Goal: Transaction & Acquisition: Subscribe to service/newsletter

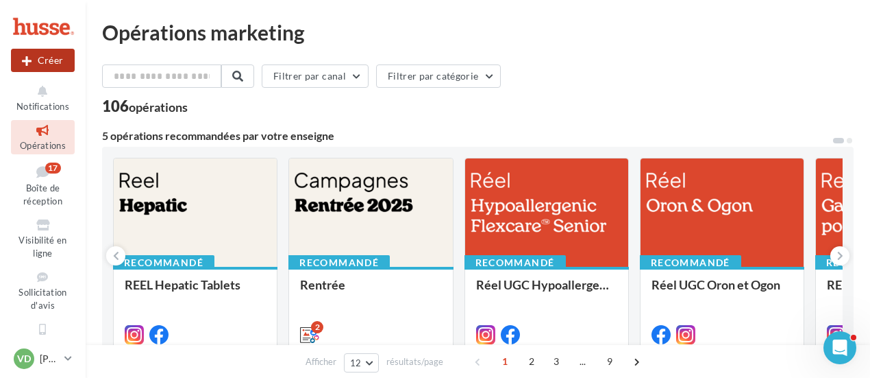
click at [50, 58] on button "Créer" at bounding box center [43, 60] width 64 height 23
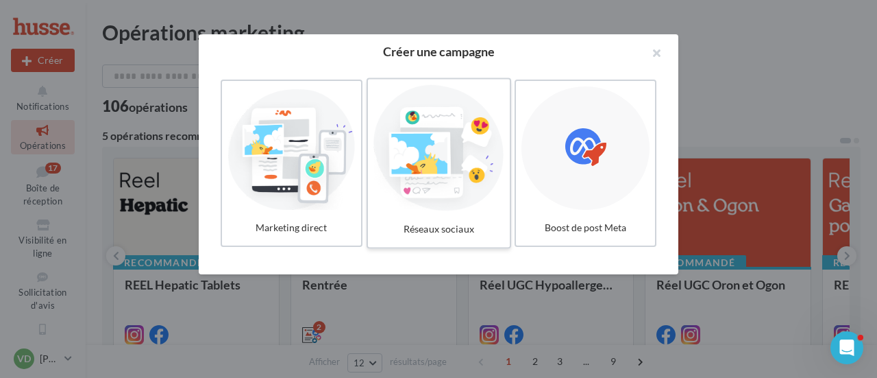
click at [459, 168] on div at bounding box center [438, 148] width 130 height 126
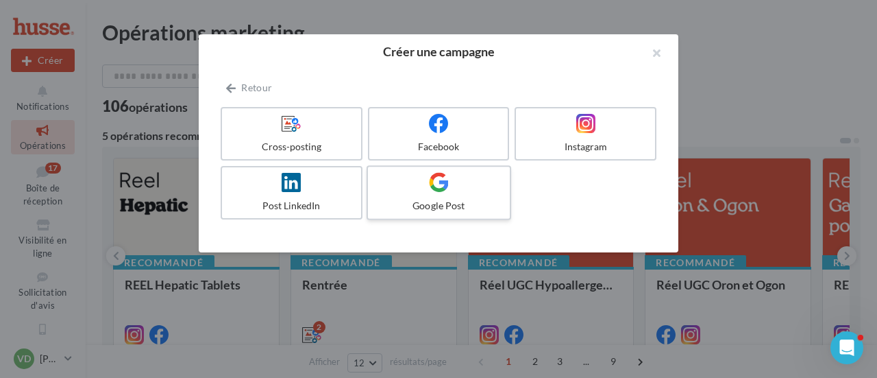
click at [437, 195] on label "Google Post" at bounding box center [439, 192] width 145 height 55
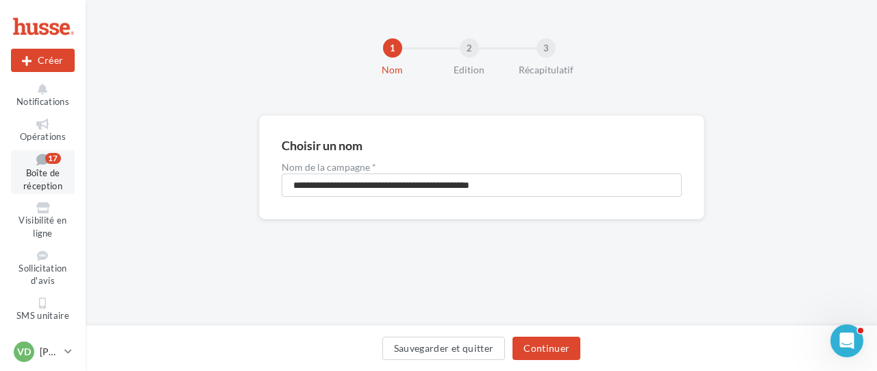
click at [43, 165] on link "Boîte de réception 17" at bounding box center [43, 172] width 64 height 44
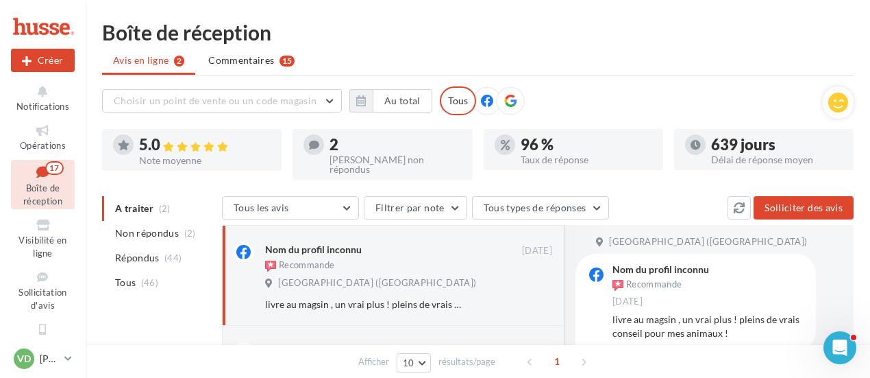
click at [151, 62] on ul "Avis en ligne 2 Commentaires 15" at bounding box center [478, 61] width 752 height 27
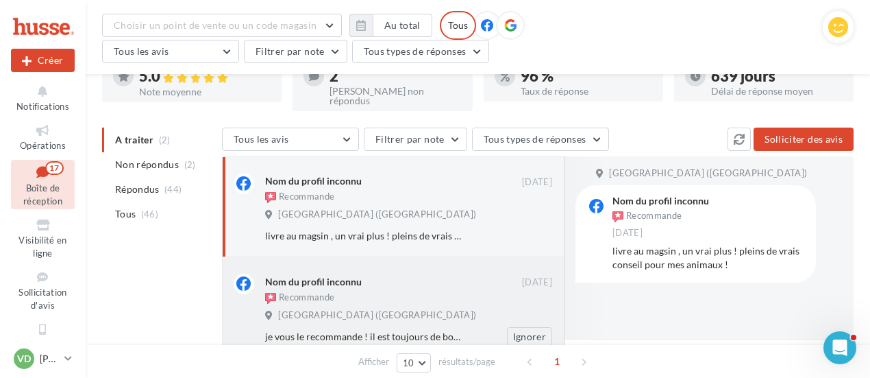
scroll to position [169, 0]
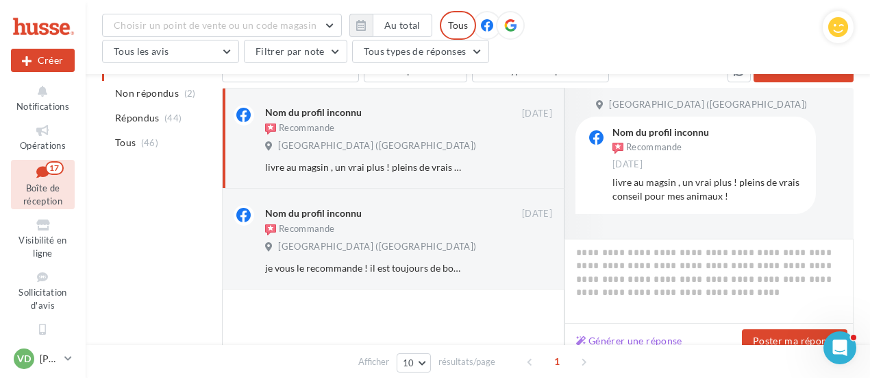
click at [674, 336] on button "Générer une réponse" at bounding box center [629, 340] width 117 height 16
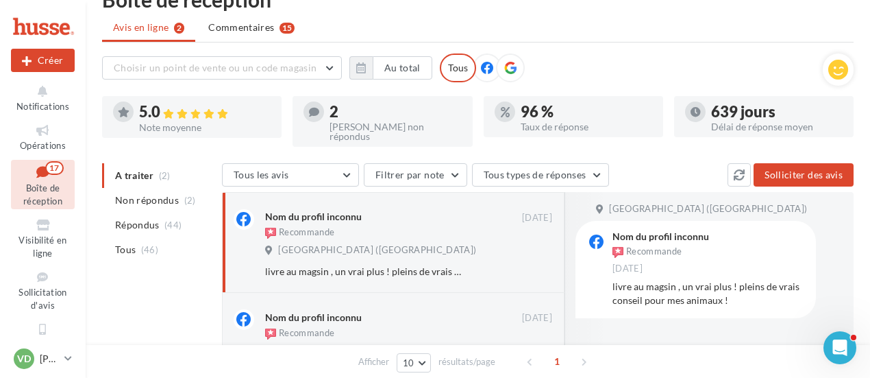
scroll to position [0, 0]
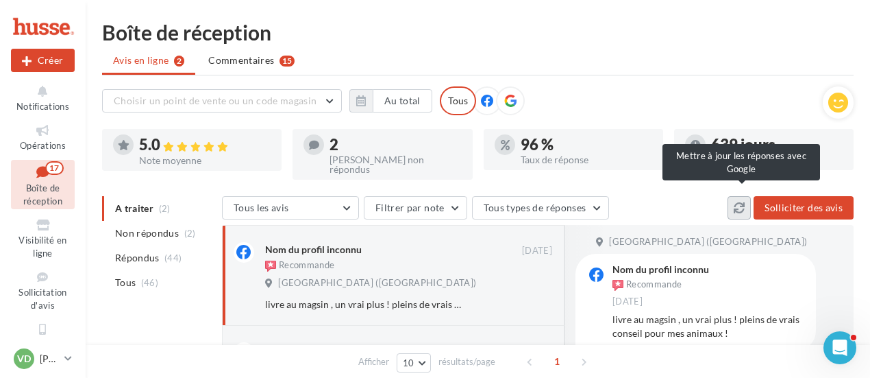
click at [743, 202] on icon at bounding box center [739, 207] width 11 height 11
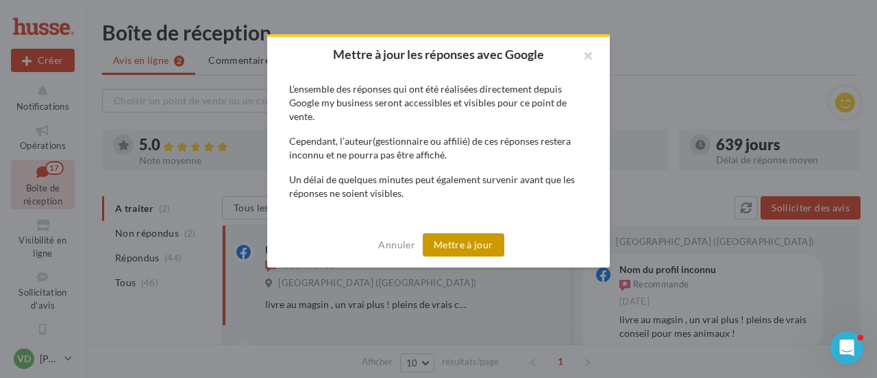
click at [448, 243] on button "Mettre à jour" at bounding box center [464, 244] width 82 height 23
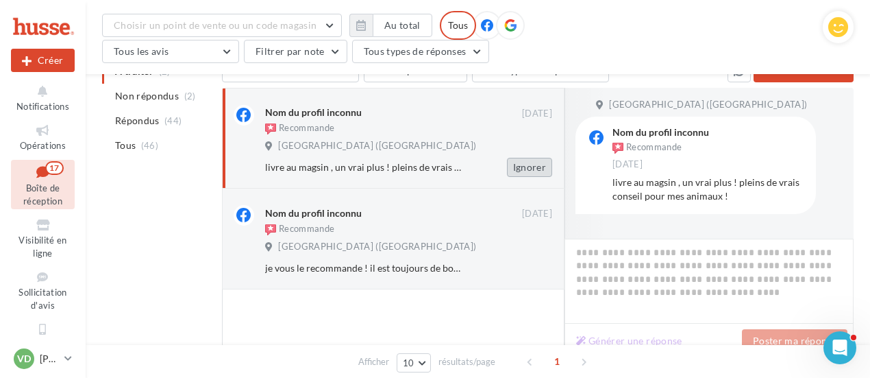
scroll to position [100, 0]
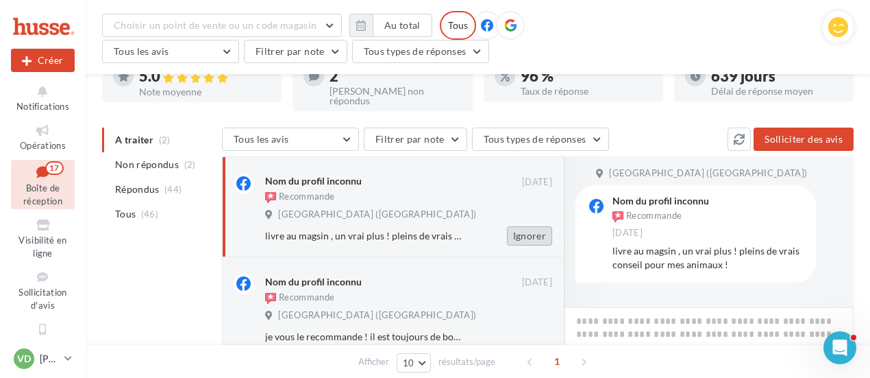
click at [521, 168] on div "Nom du profil inconnu Recommande 11/09/2021 Husse Haute loire (secteur Centre E…" at bounding box center [393, 206] width 319 height 77
click at [528, 230] on button "Ignorer" at bounding box center [529, 235] width 45 height 19
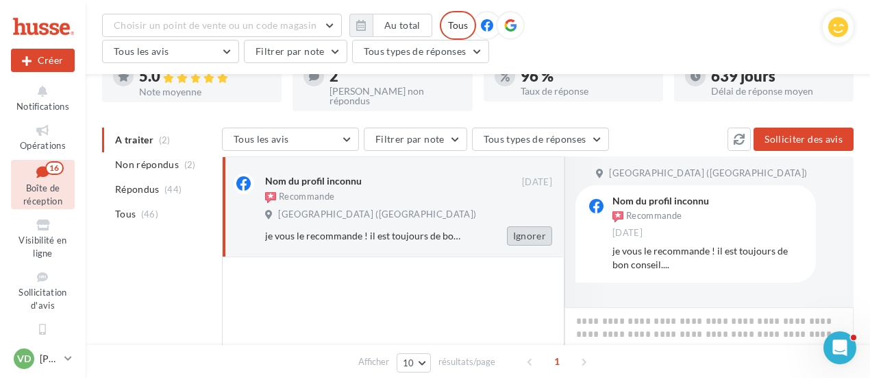
click at [530, 231] on button "Ignorer" at bounding box center [529, 235] width 45 height 19
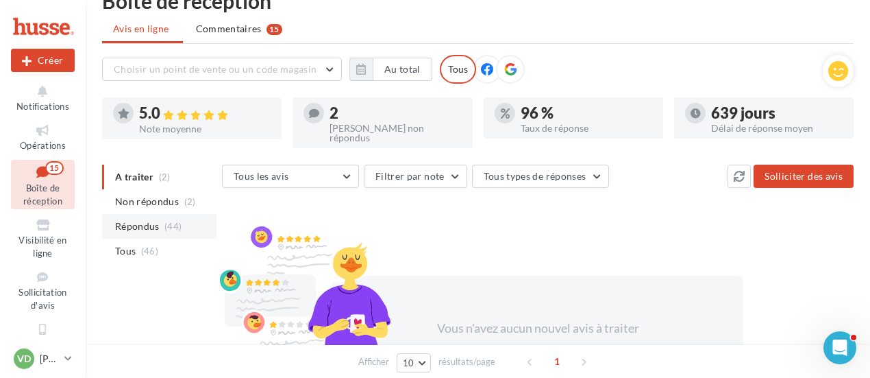
scroll to position [0, 0]
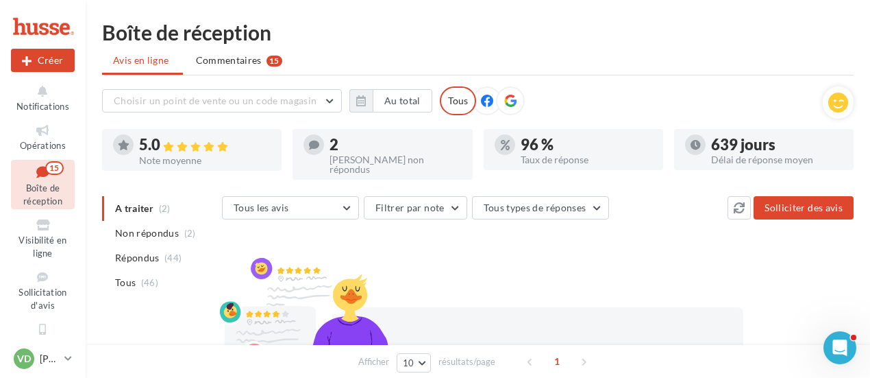
click at [484, 101] on icon at bounding box center [487, 101] width 12 height 12
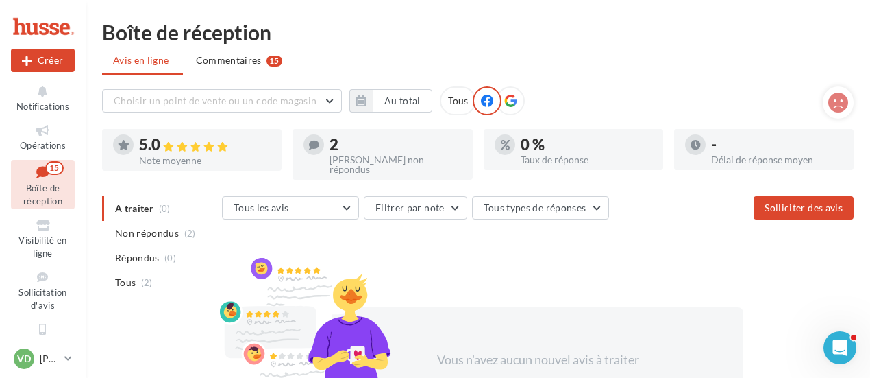
click at [511, 99] on icon at bounding box center [510, 101] width 12 height 12
click at [37, 184] on span "Boîte de réception" at bounding box center [42, 194] width 39 height 24
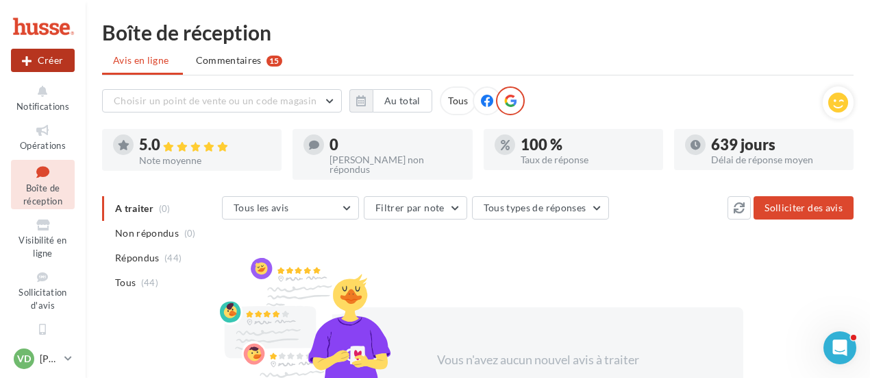
click at [44, 61] on button "Créer" at bounding box center [43, 60] width 64 height 23
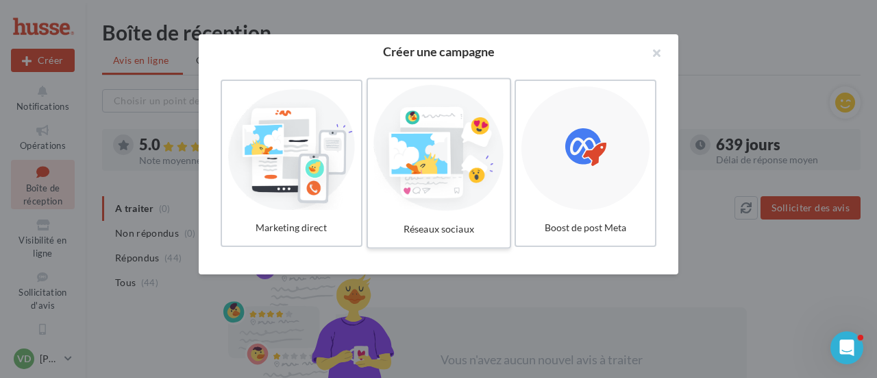
click at [465, 158] on div at bounding box center [438, 148] width 130 height 126
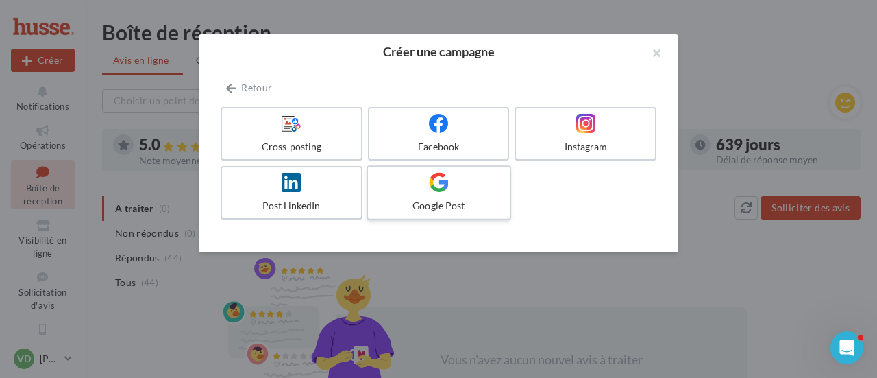
click at [475, 199] on div "Google Post" at bounding box center [438, 206] width 130 height 14
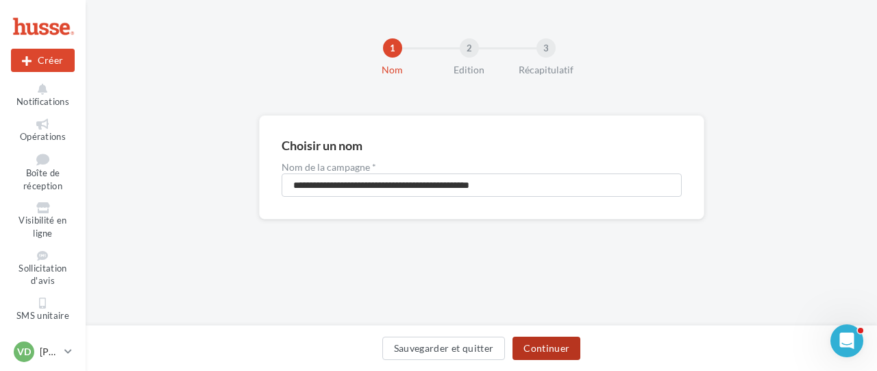
click at [543, 348] on button "Continuer" at bounding box center [547, 347] width 68 height 23
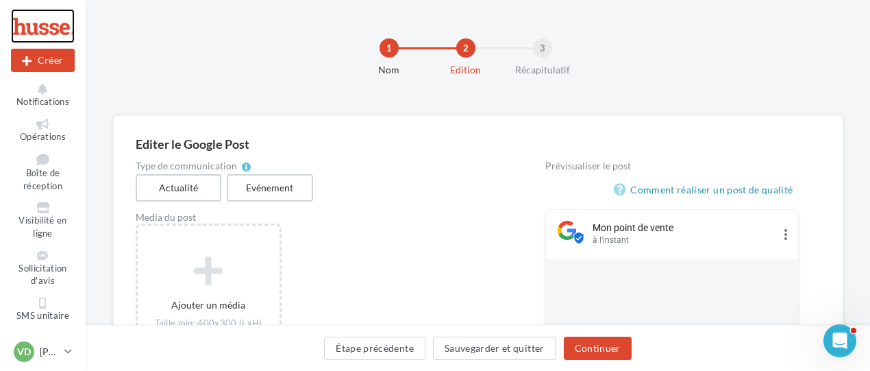
click at [51, 28] on div at bounding box center [43, 26] width 64 height 34
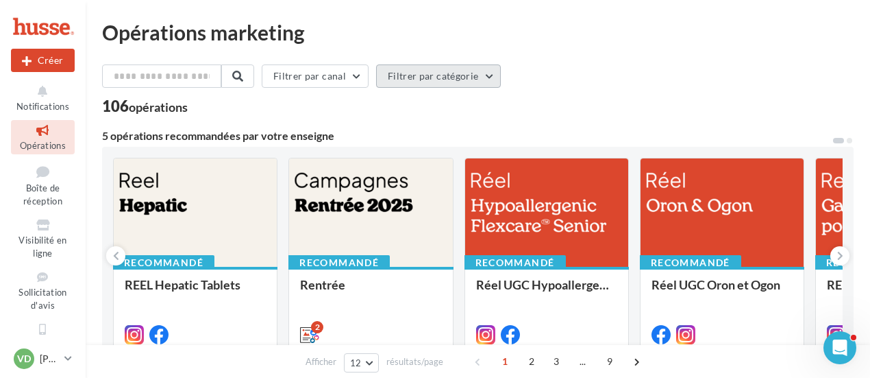
click at [445, 82] on button "Filtrer par catégorie" at bounding box center [438, 75] width 125 height 23
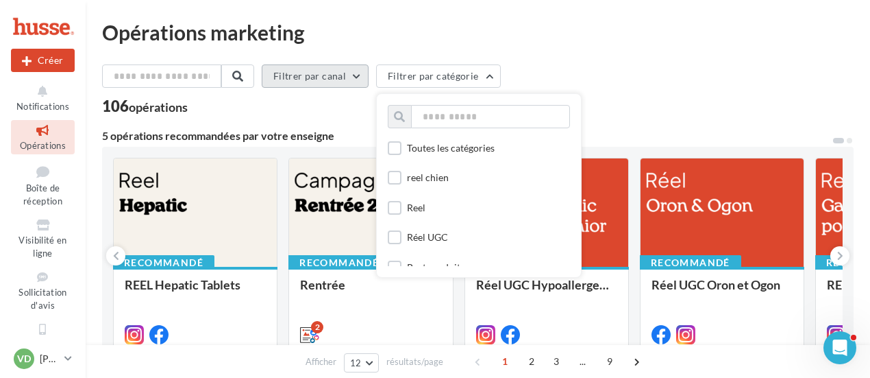
click at [343, 78] on button "Filtrer par canal" at bounding box center [315, 75] width 107 height 23
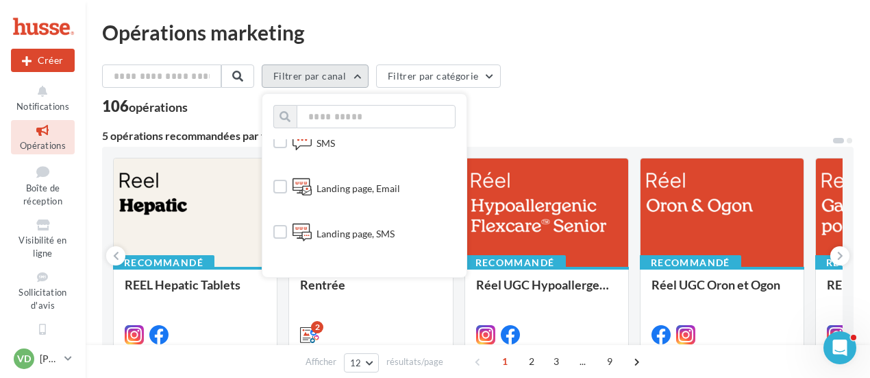
scroll to position [343, 0]
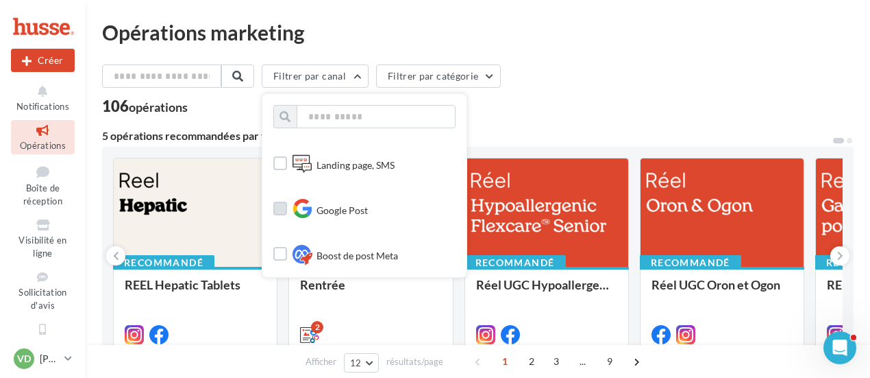
click at [287, 207] on label at bounding box center [280, 208] width 14 height 14
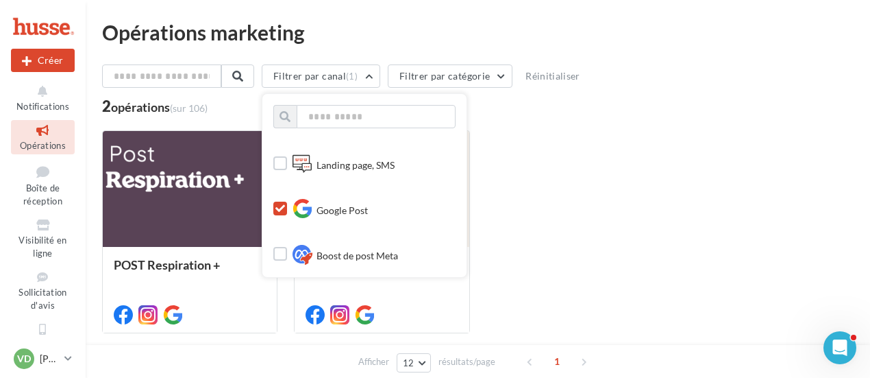
click at [599, 76] on div "Filtrer par canal (1) Tous les canaux Instagram Facebook Cross-posting Email Po…" at bounding box center [478, 78] width 752 height 29
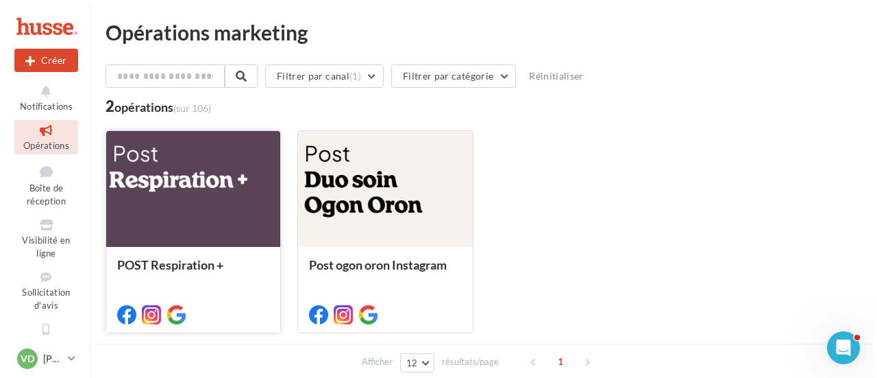
scroll to position [69, 0]
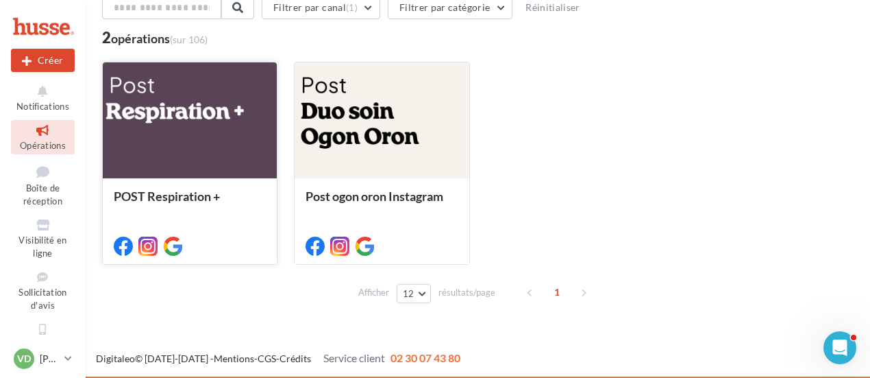
click at [206, 123] on div at bounding box center [190, 120] width 174 height 117
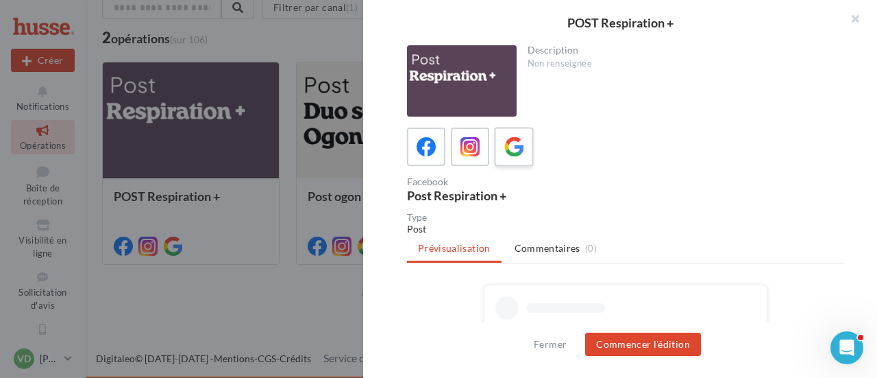
click at [523, 150] on icon at bounding box center [514, 147] width 20 height 20
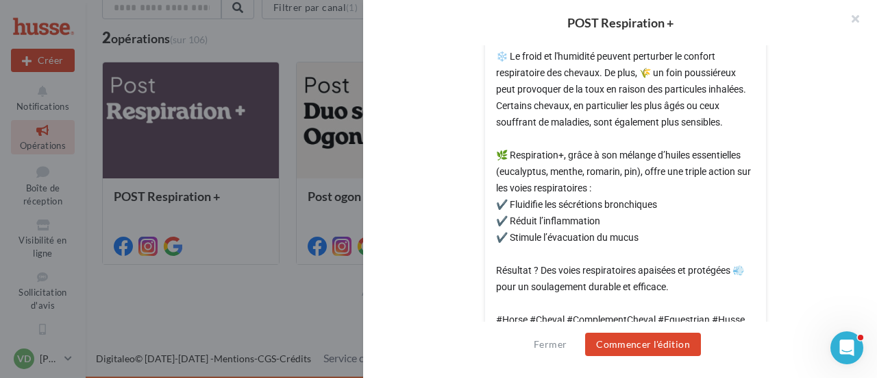
scroll to position [602, 0]
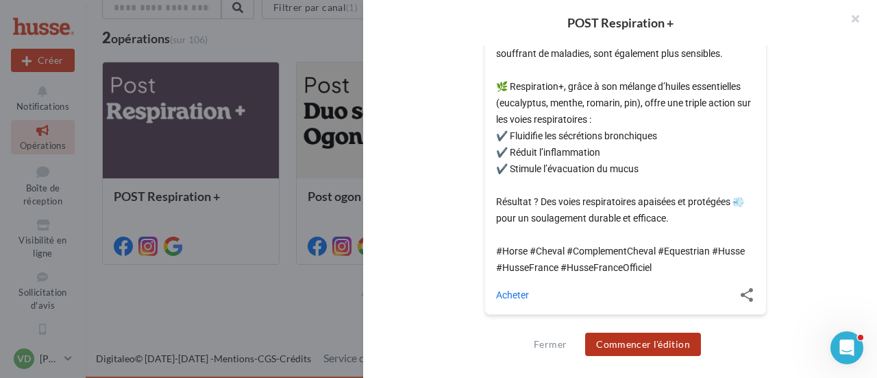
click at [646, 343] on button "Commencer l'édition" at bounding box center [643, 343] width 116 height 23
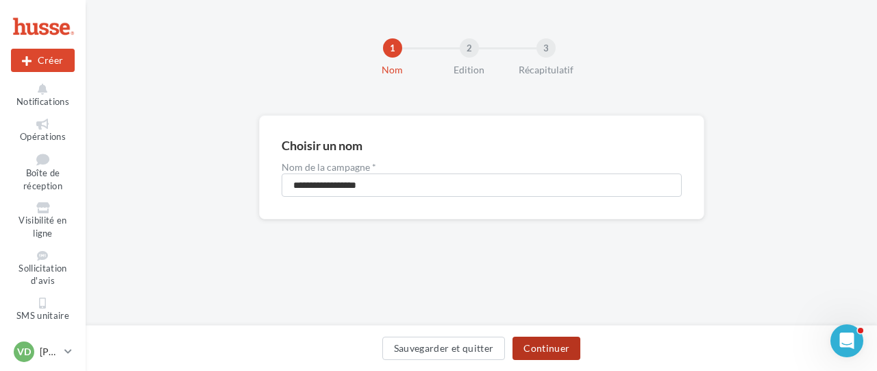
click at [537, 349] on button "Continuer" at bounding box center [547, 347] width 68 height 23
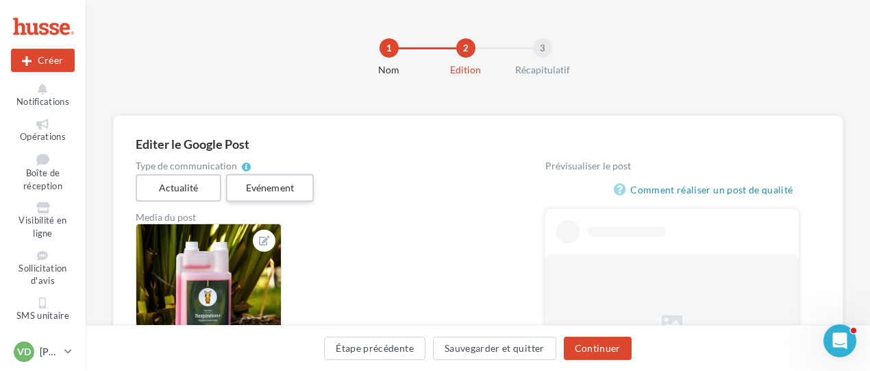
click at [259, 184] on label "Evénement" at bounding box center [270, 188] width 88 height 28
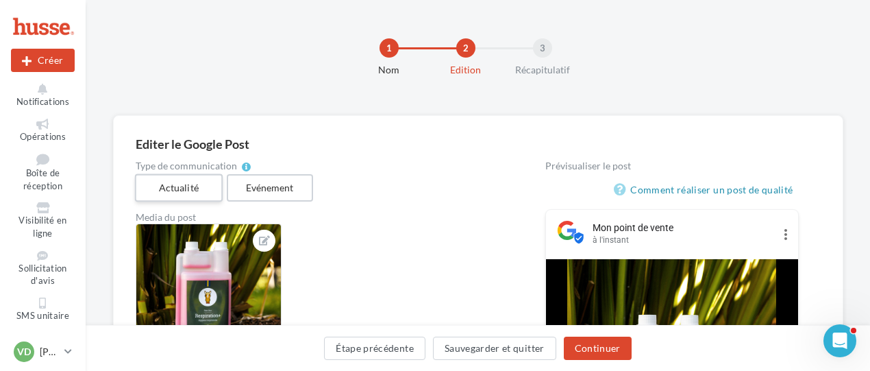
click at [205, 188] on label "Actualité" at bounding box center [178, 188] width 88 height 28
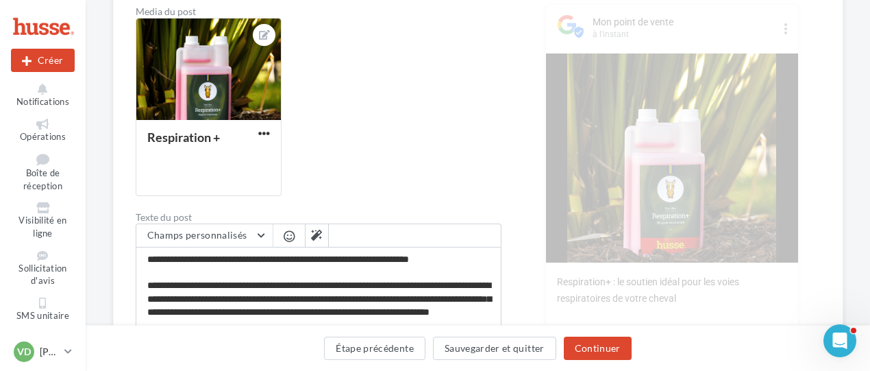
scroll to position [170, 0]
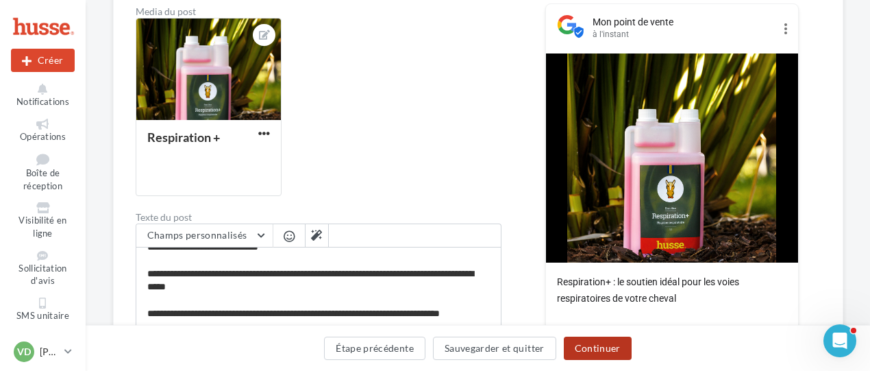
click at [584, 350] on button "Continuer" at bounding box center [598, 347] width 68 height 23
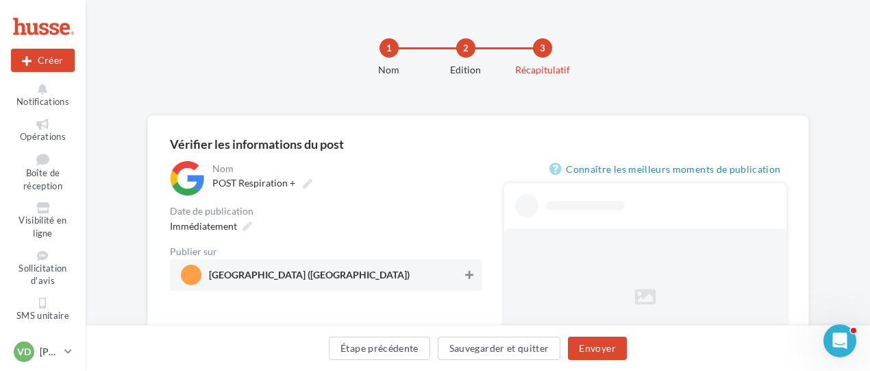
click at [471, 279] on icon at bounding box center [469, 275] width 8 height 10
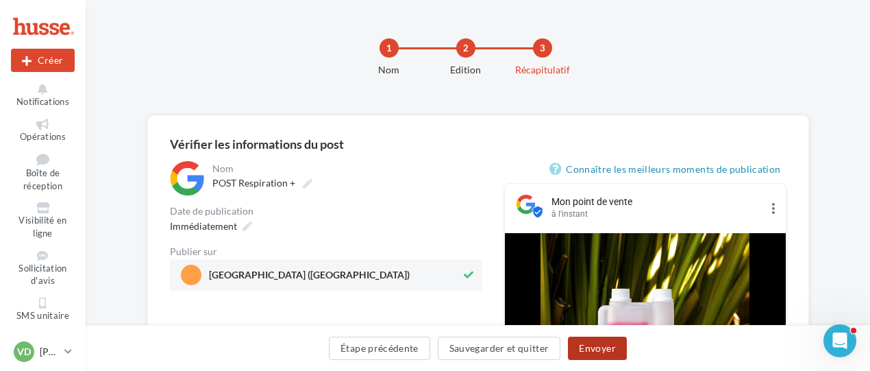
click at [598, 350] on button "Envoyer" at bounding box center [597, 347] width 58 height 23
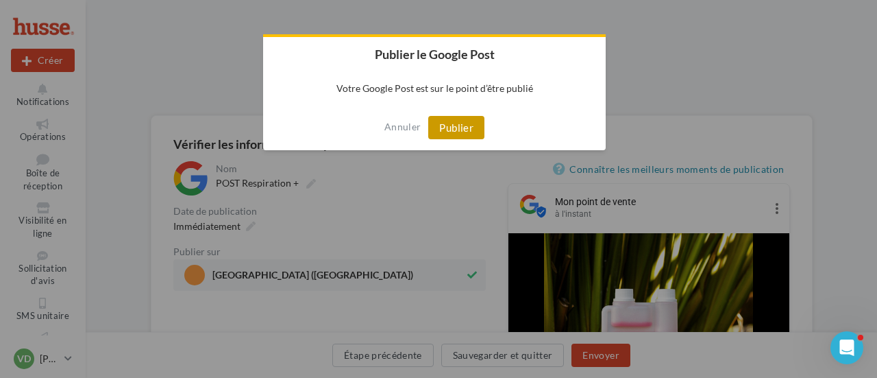
click at [466, 130] on button "Publier" at bounding box center [456, 127] width 56 height 23
